Goal: Transaction & Acquisition: Book appointment/travel/reservation

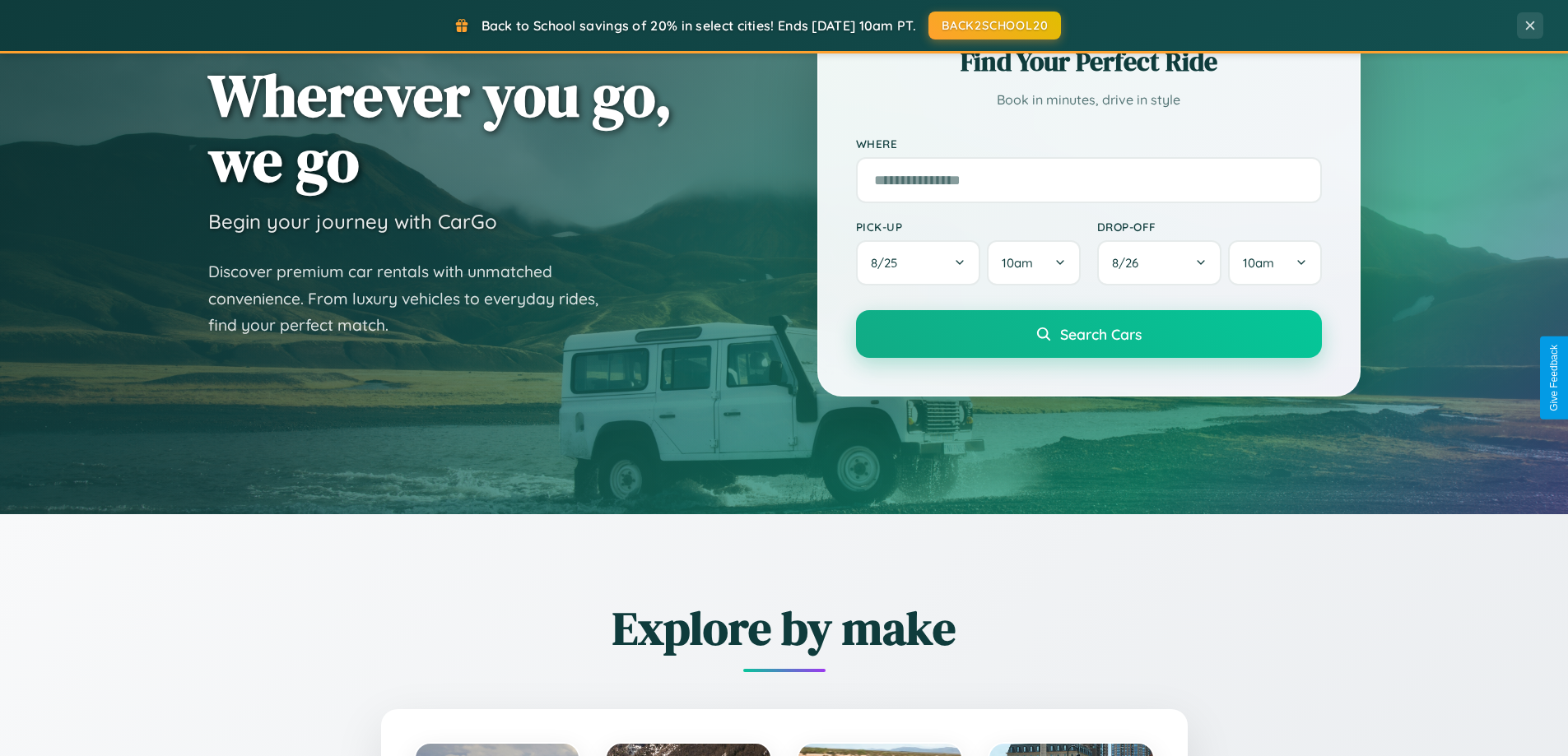
scroll to position [1132, 0]
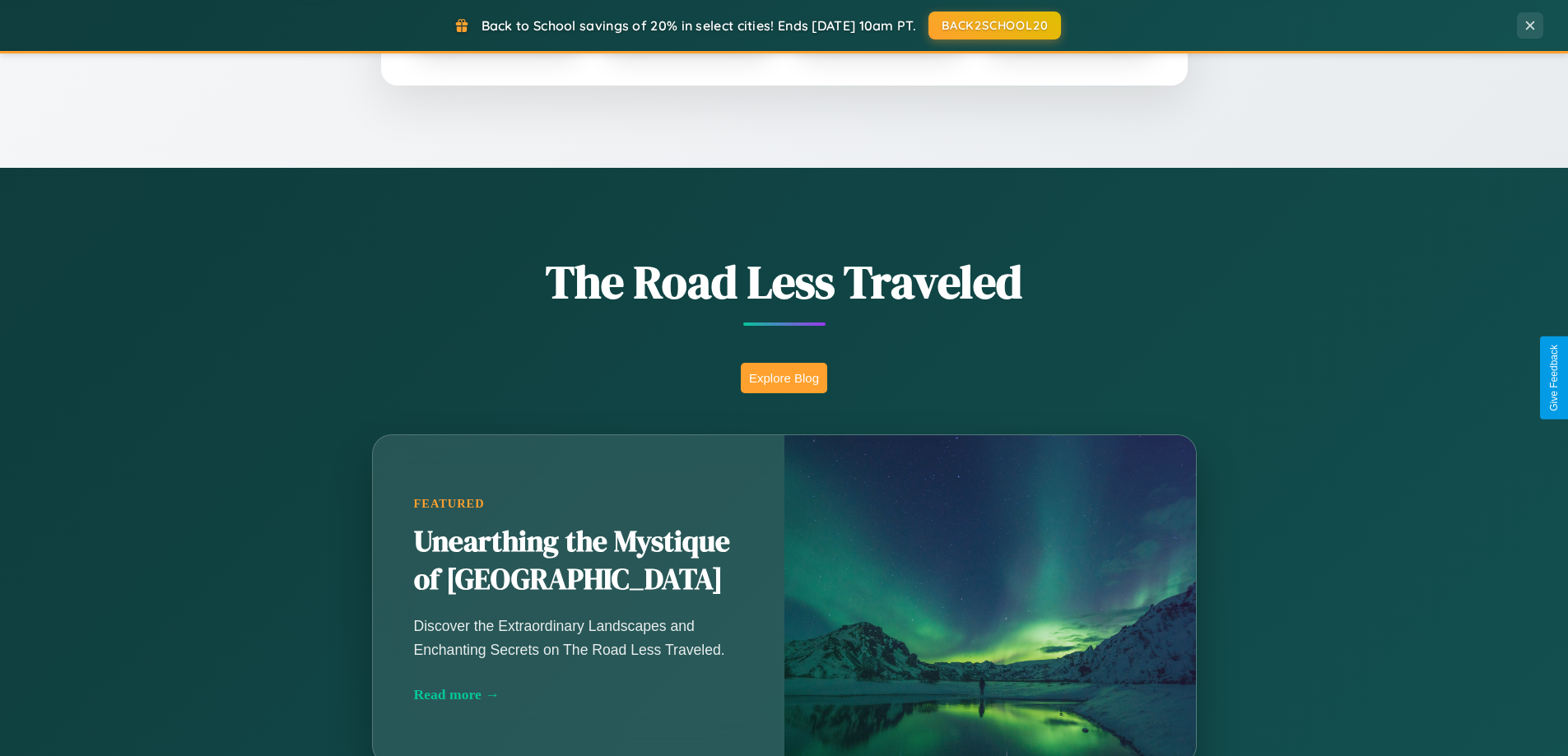
click at [784, 378] on button "Explore Blog" at bounding box center [784, 378] width 86 height 31
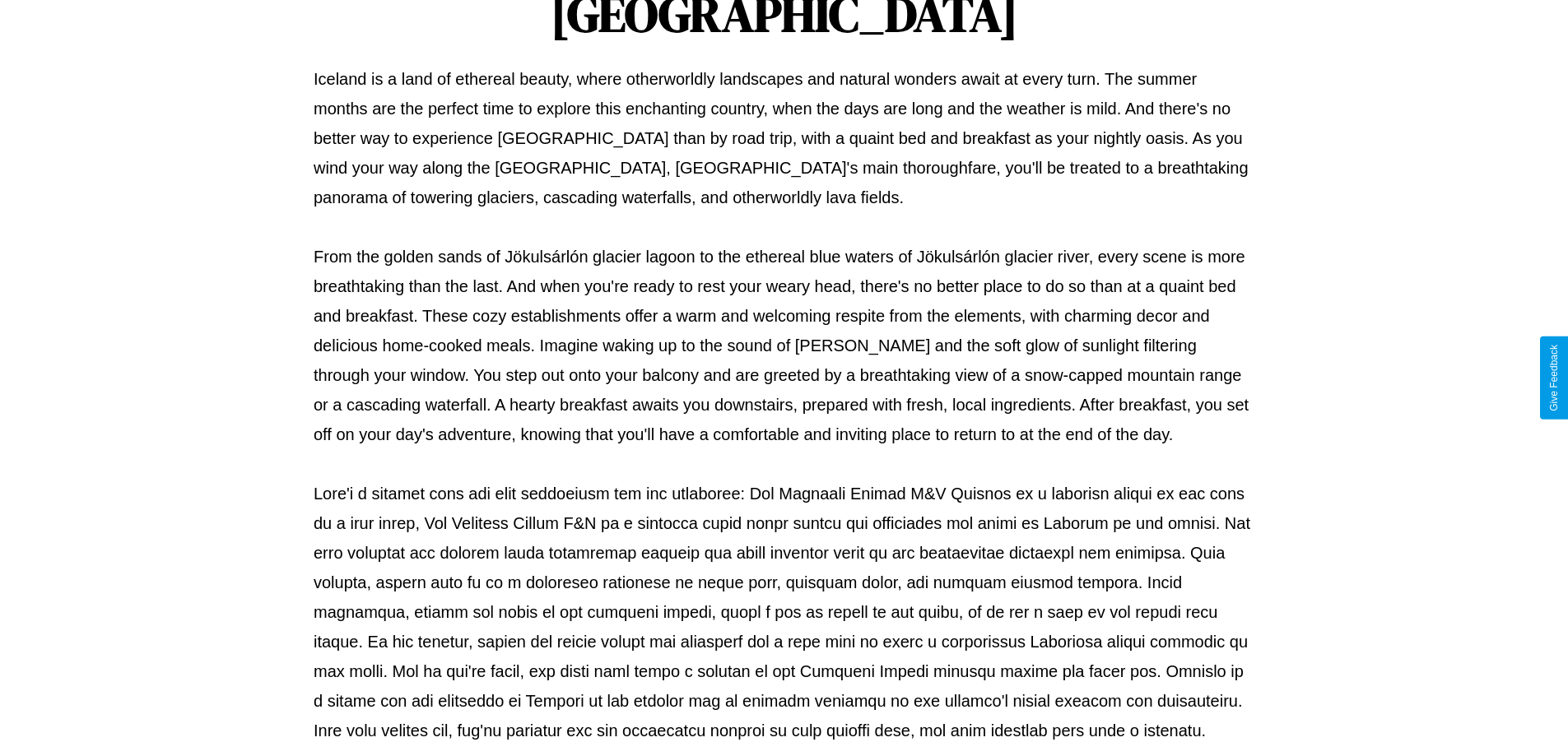
scroll to position [532, 0]
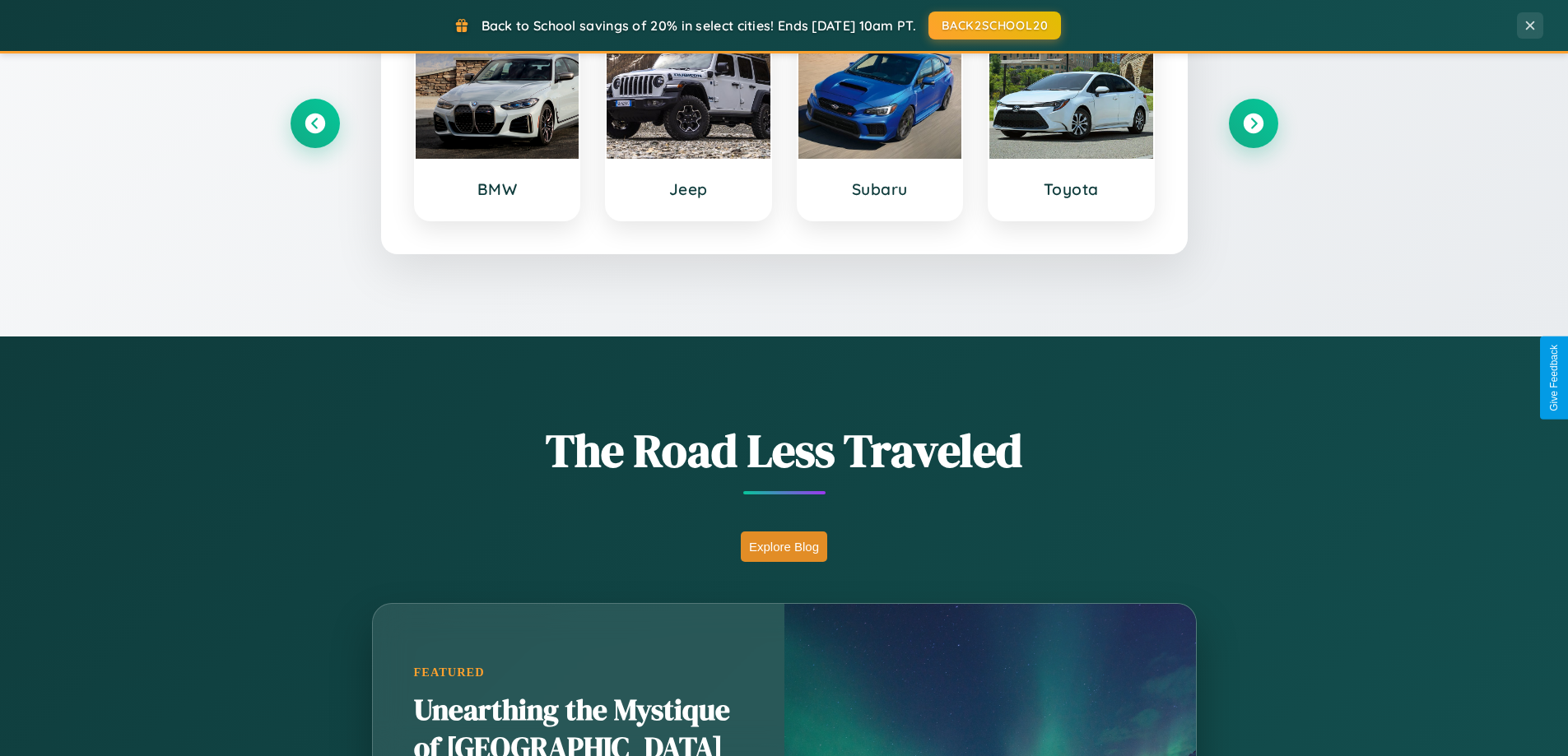
scroll to position [710, 0]
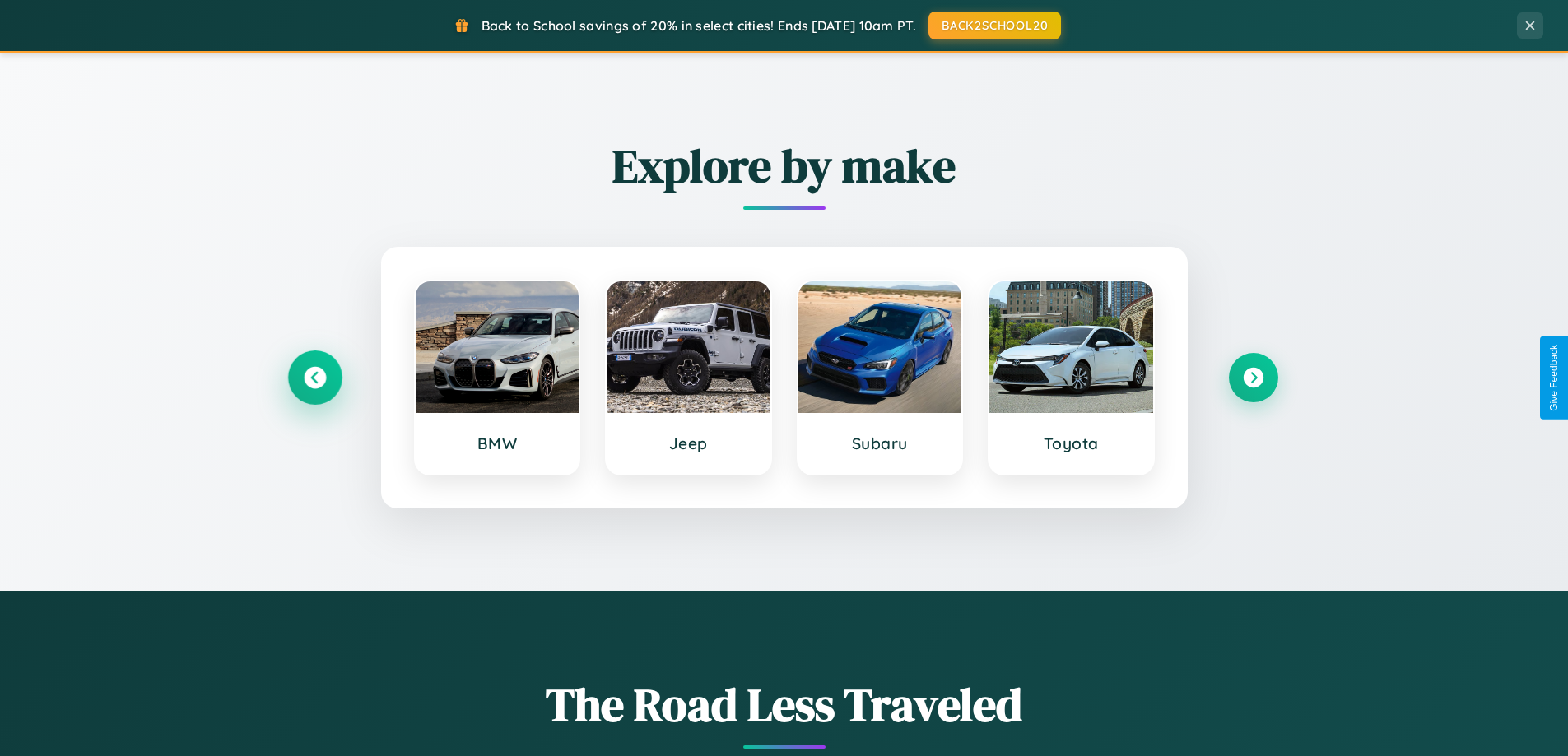
click at [314, 378] on icon at bounding box center [314, 378] width 22 height 22
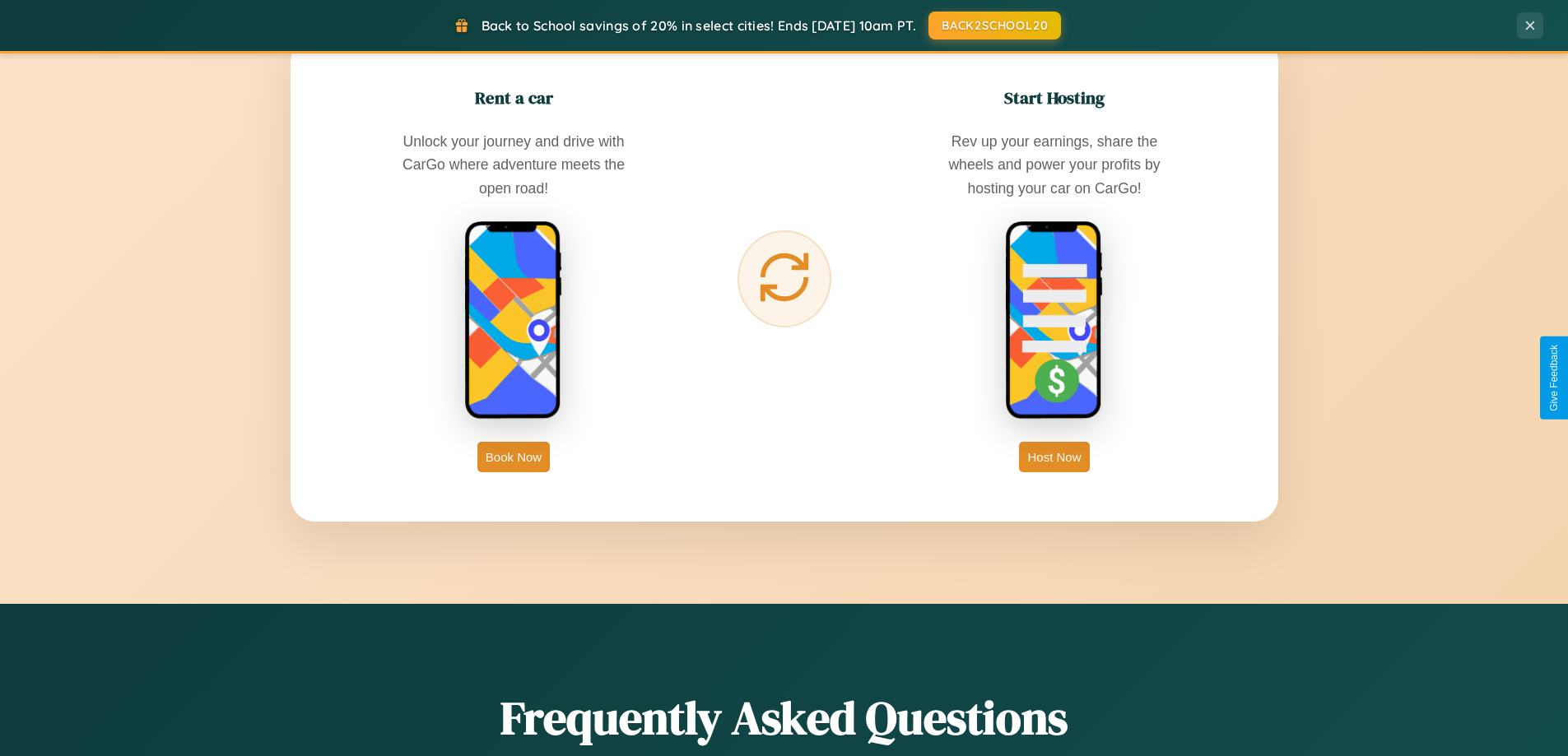
scroll to position [2644, 0]
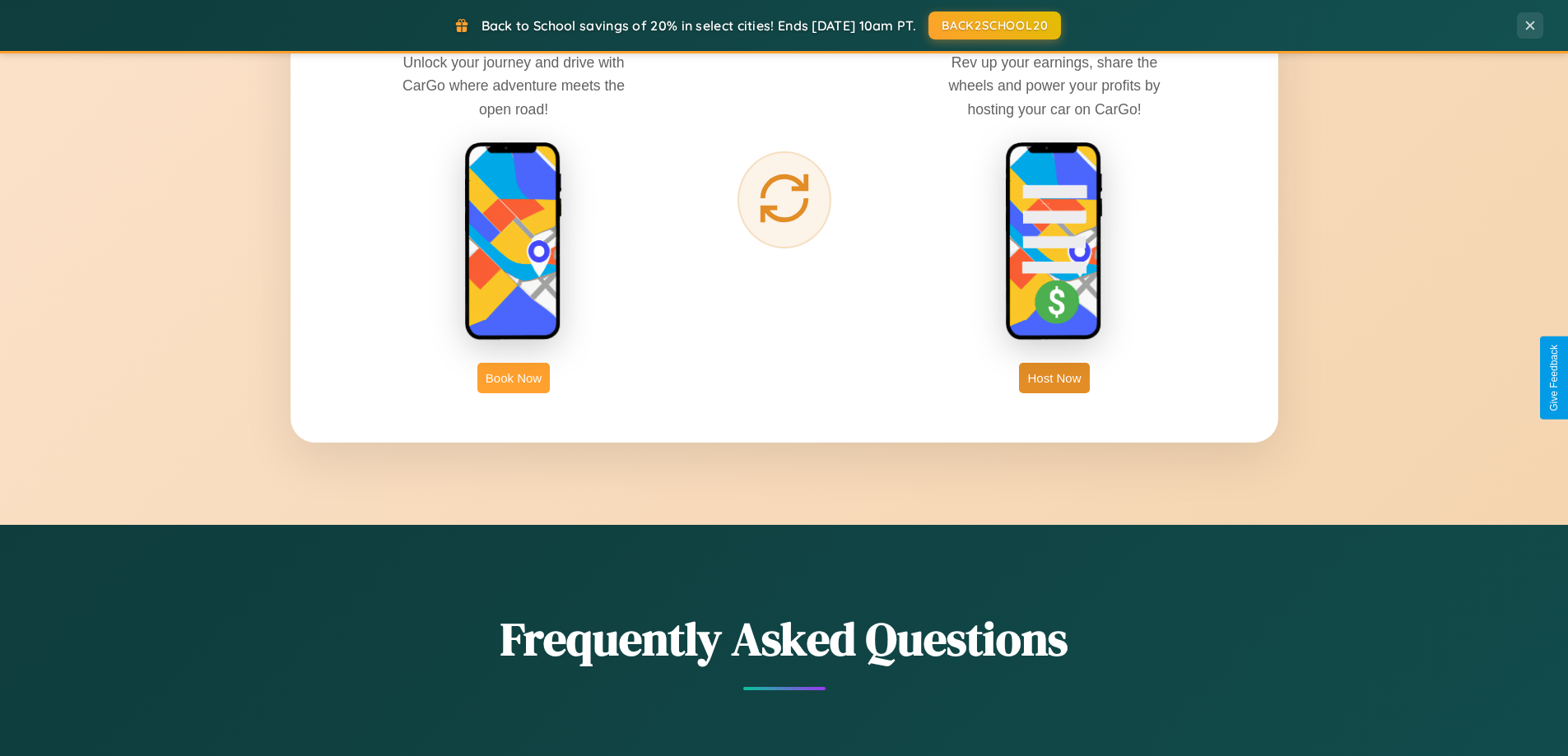
click at [513, 378] on button "Book Now" at bounding box center [513, 378] width 72 height 31
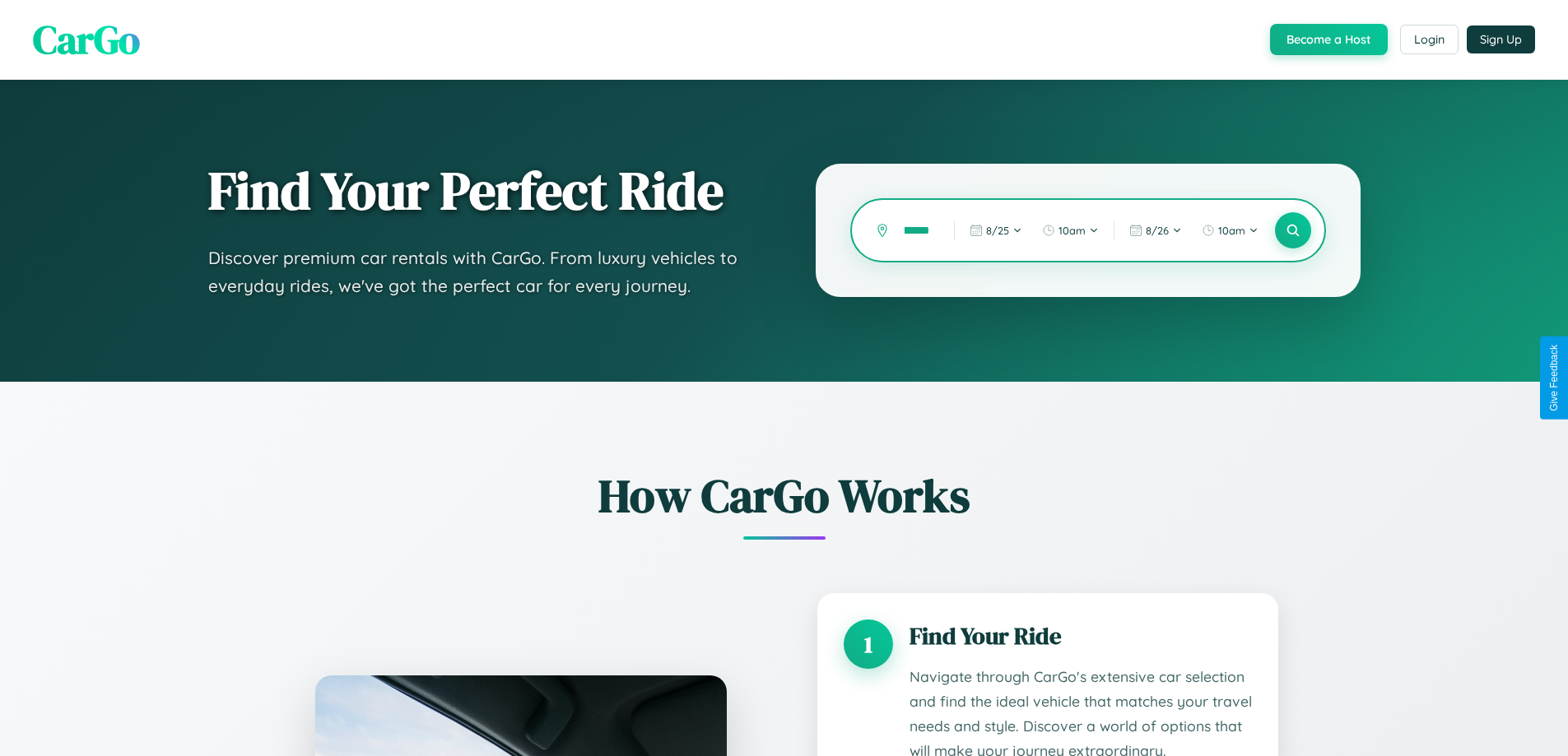
scroll to position [0, 18]
type input "*******"
click at [1293, 230] on icon at bounding box center [1293, 230] width 16 height 16
